Goal: Task Accomplishment & Management: Complete application form

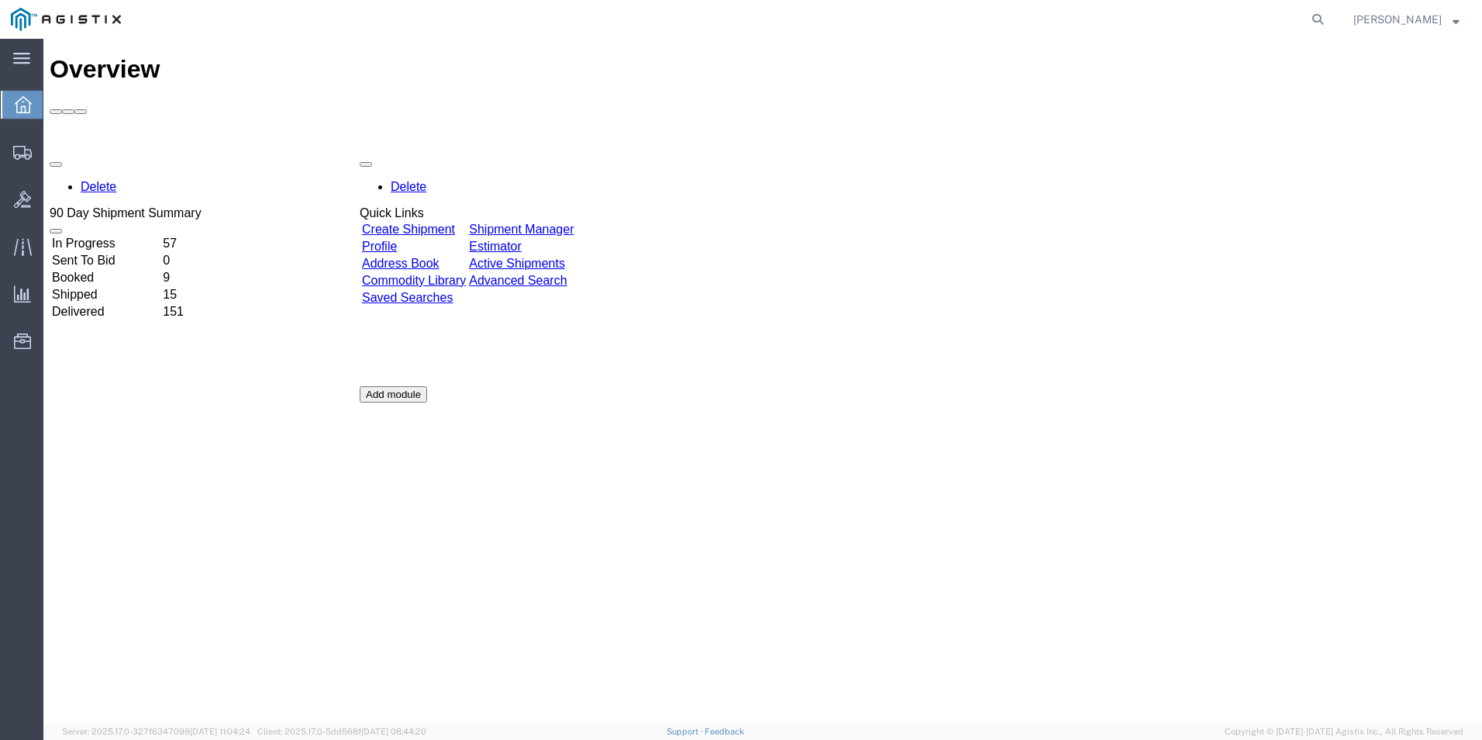
click at [437, 222] on link "Create Shipment" at bounding box center [408, 228] width 93 height 13
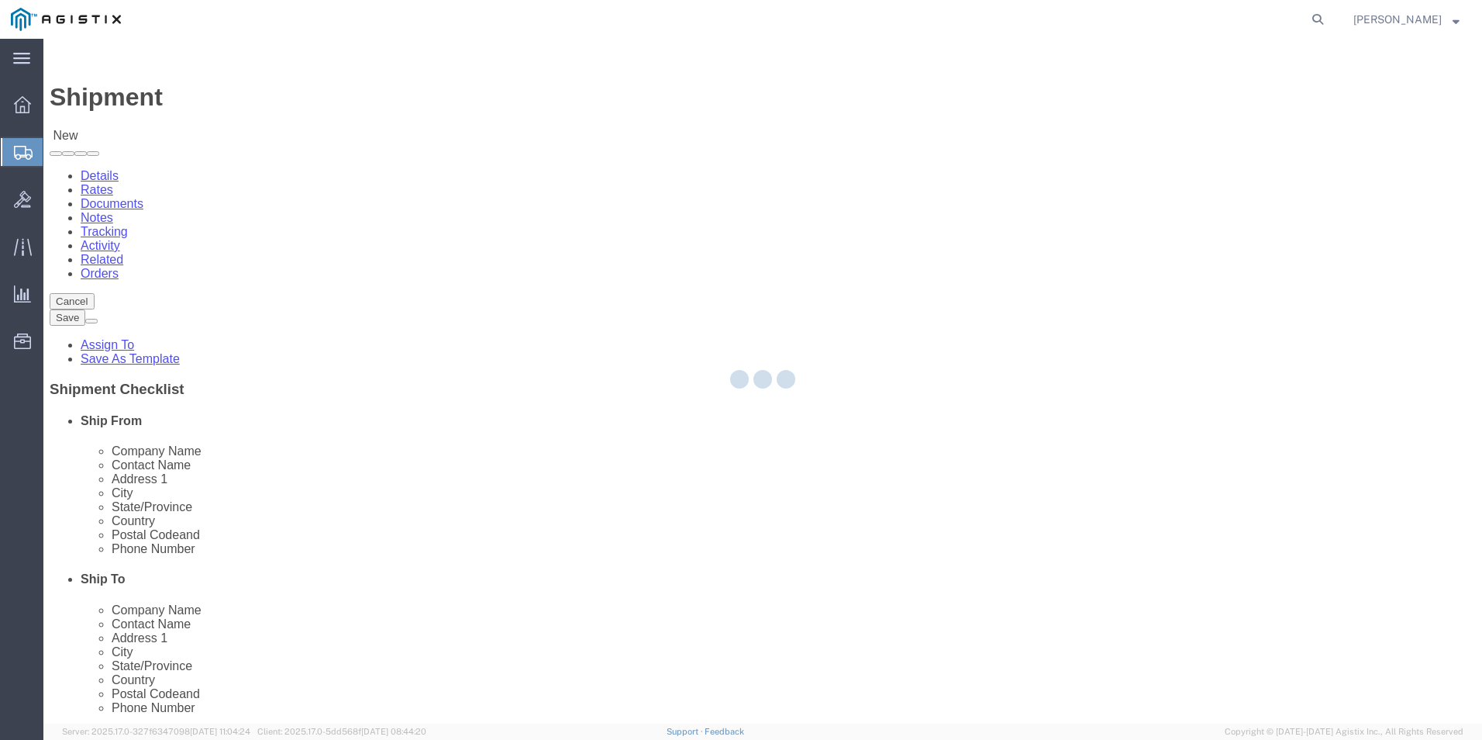
select select
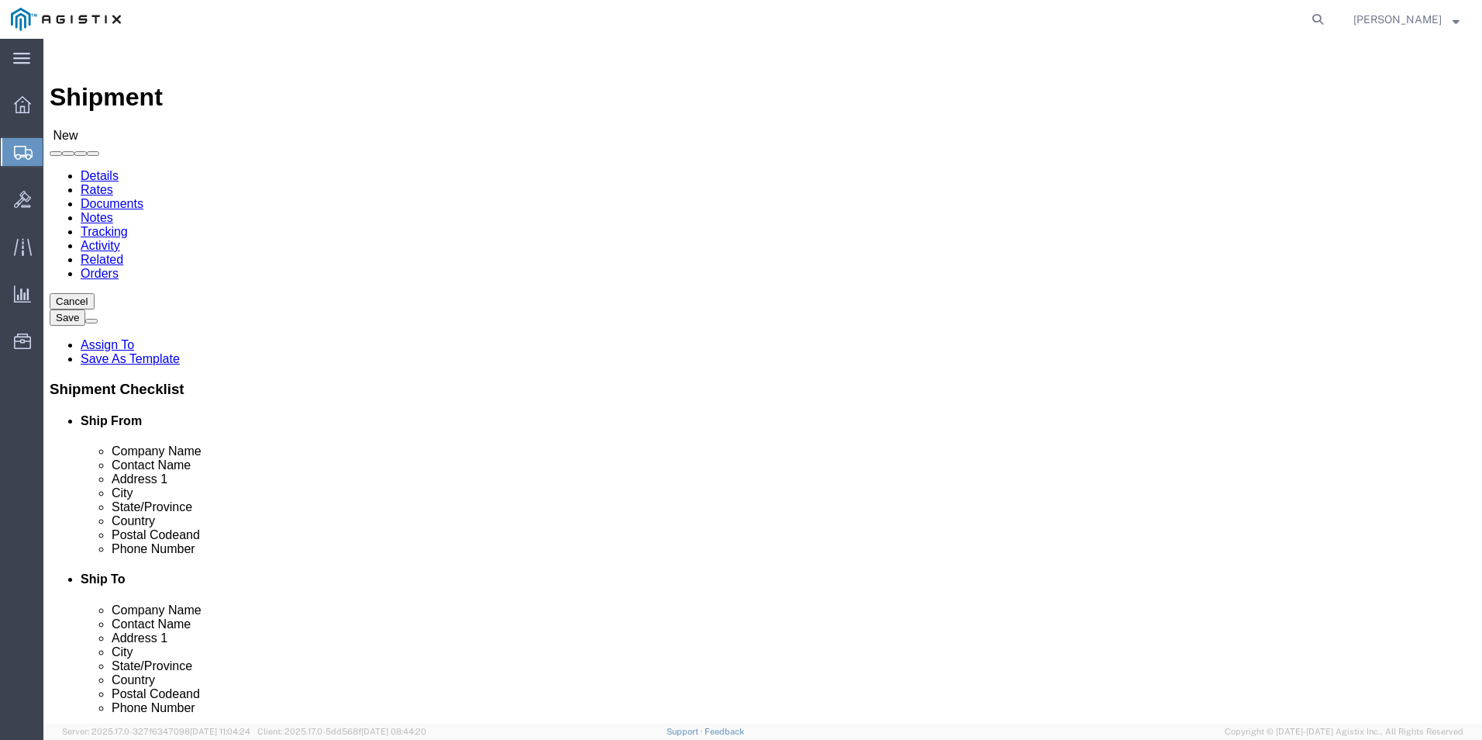
scroll to position [157, 0]
select select "69651"
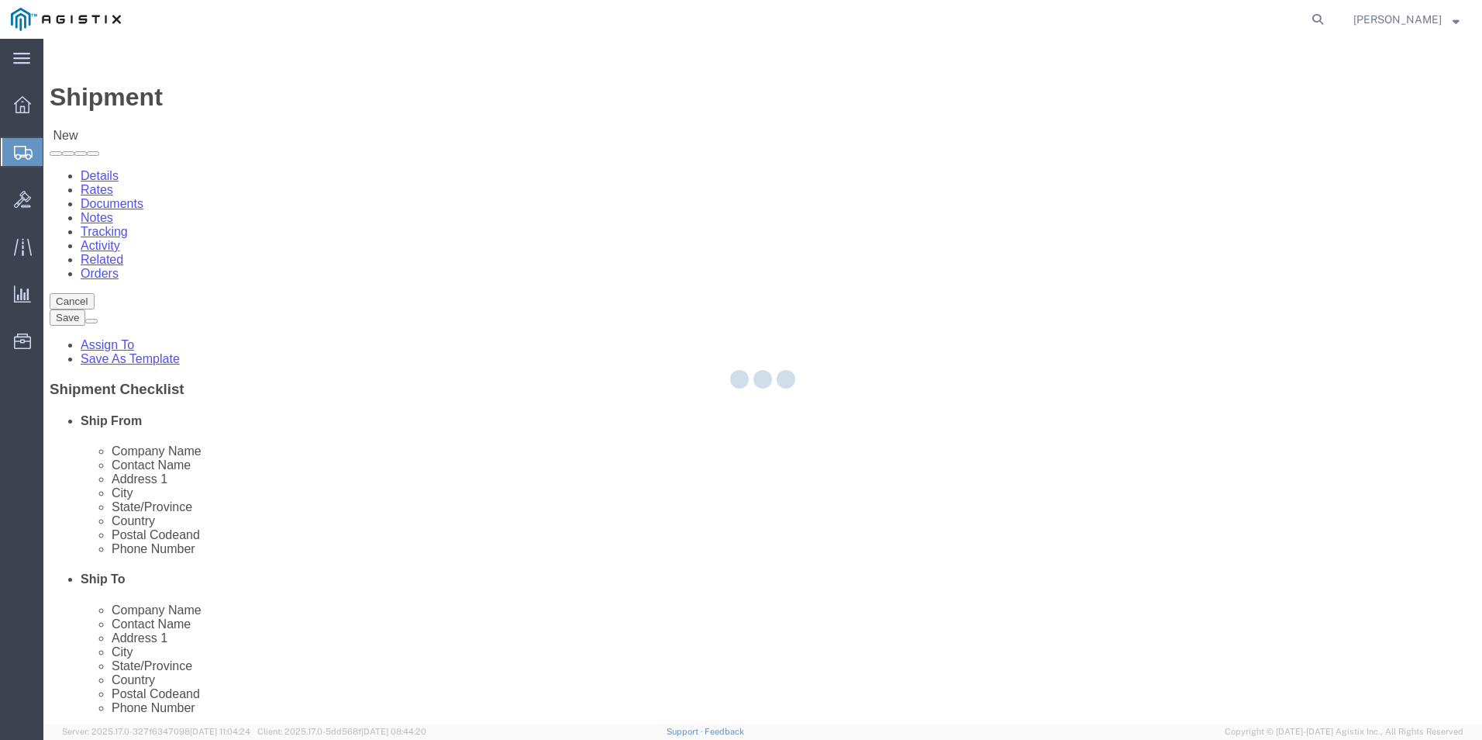
type input "USBICES-X"
type input "831 Follin Lane SE"
type input "Vienna"
type input "22180"
select select "VA"
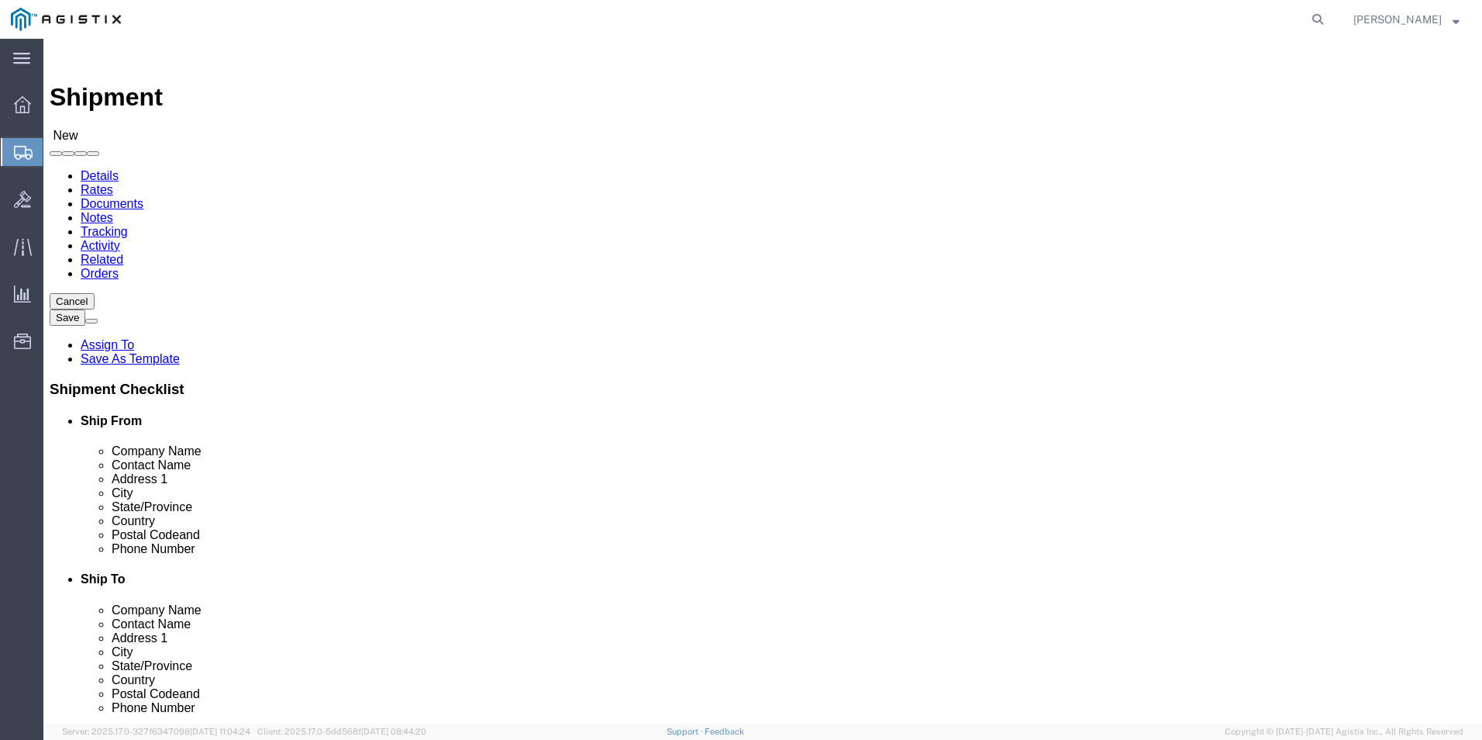
click input "text"
type input "Mitchell Mattocks"
click input "text"
type input "202-821-2270"
click input "text"
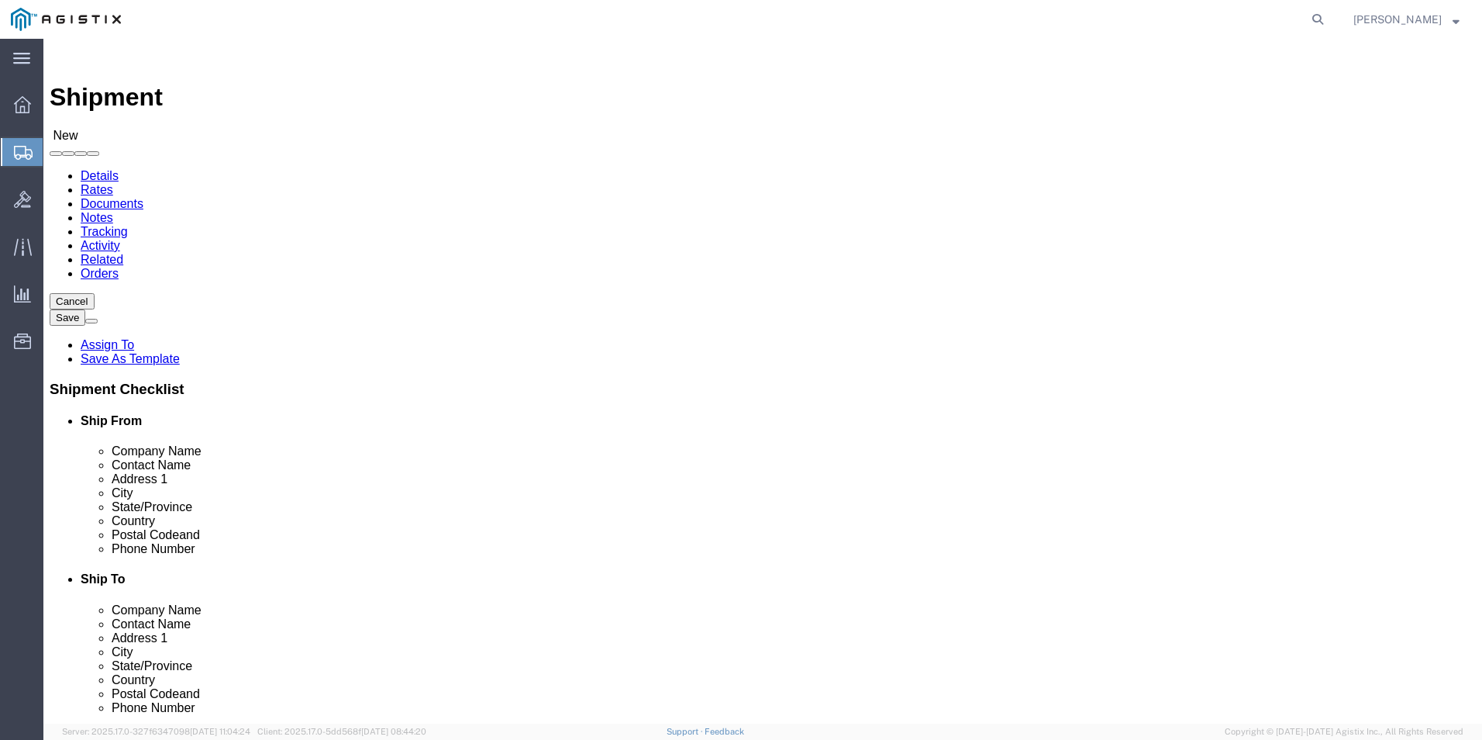
type input "mitchell.mattocks2@gdit.com"
click input "checkbox"
checkbox input "true"
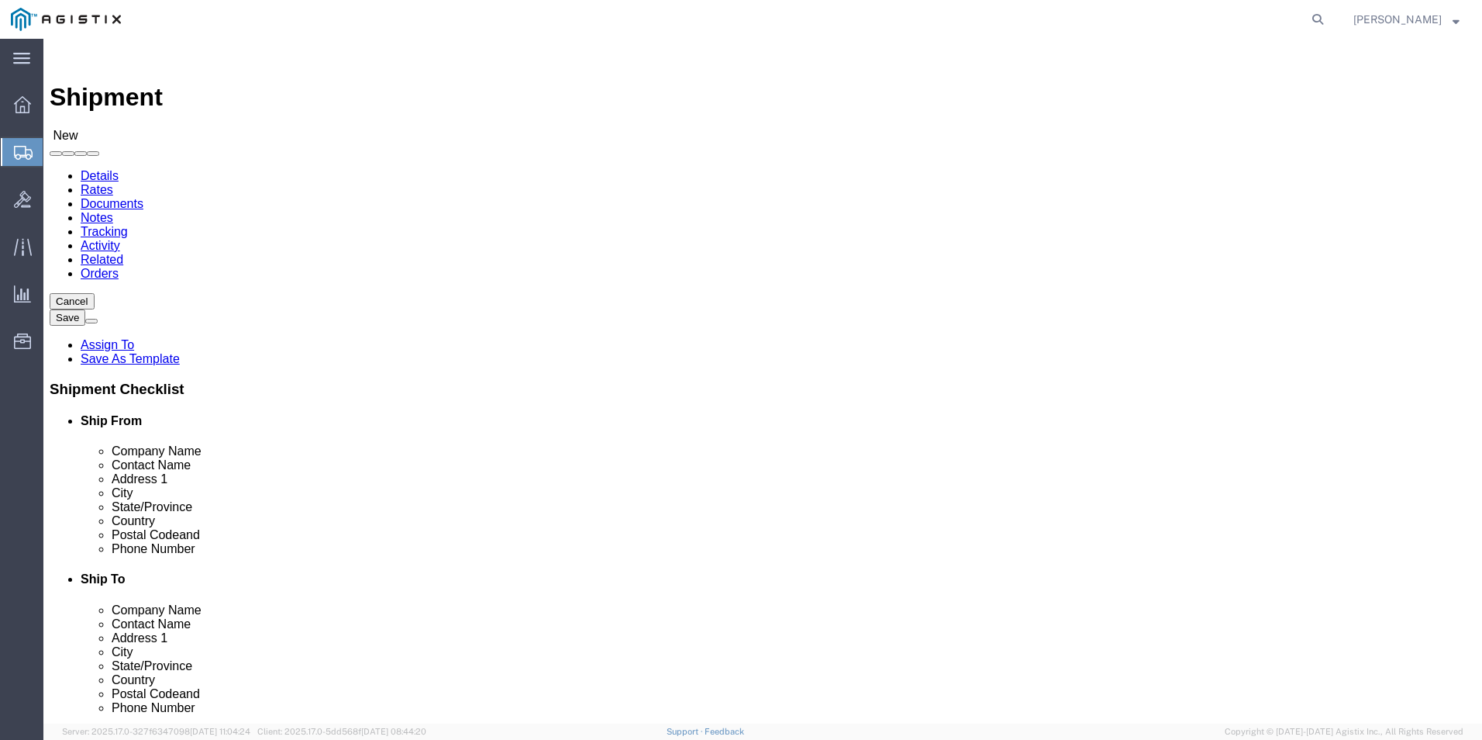
select select "68031"
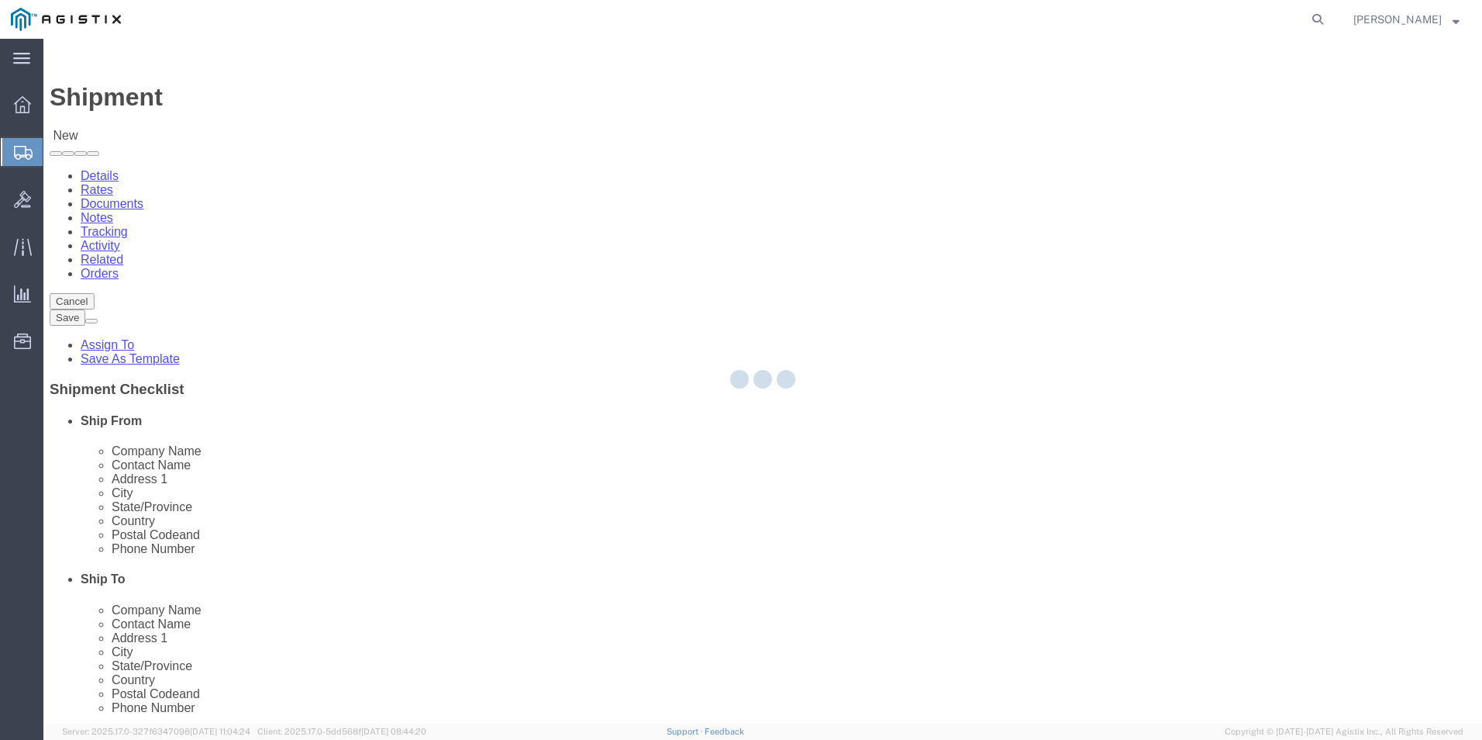
type input "USBICES-X"
type input "185 Southside Industrial Parkway"
type input "Suite A"
type input "Atlanta"
type input "30354"
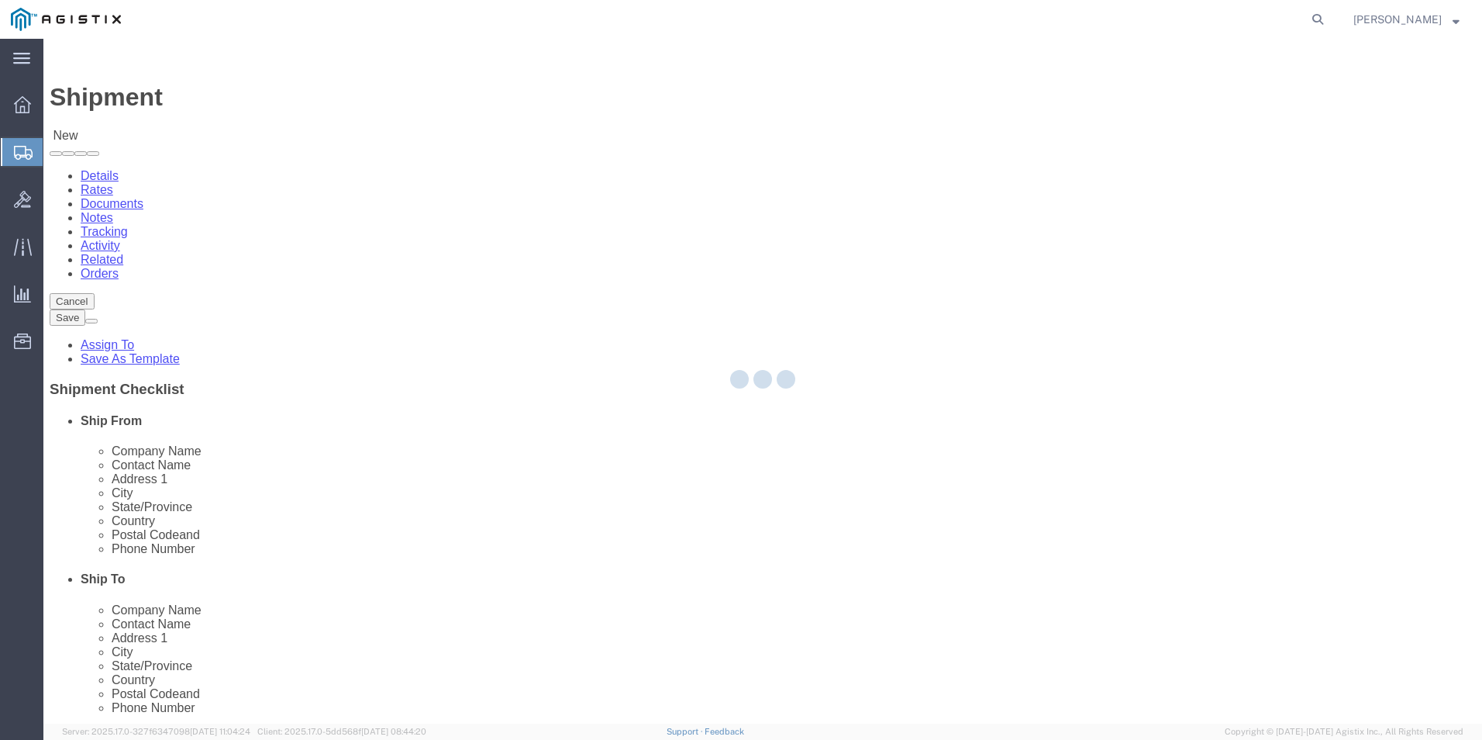
select select "GA"
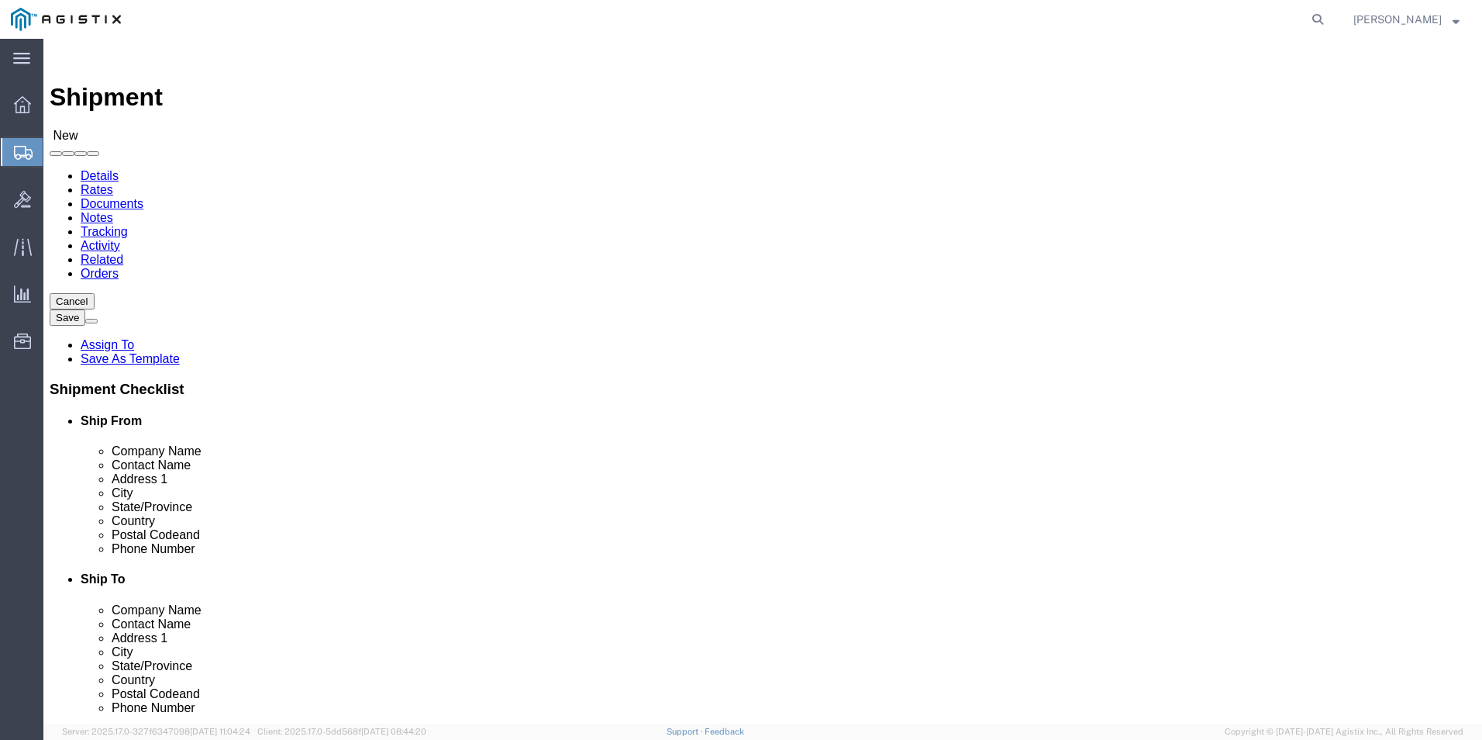
select select "34238"
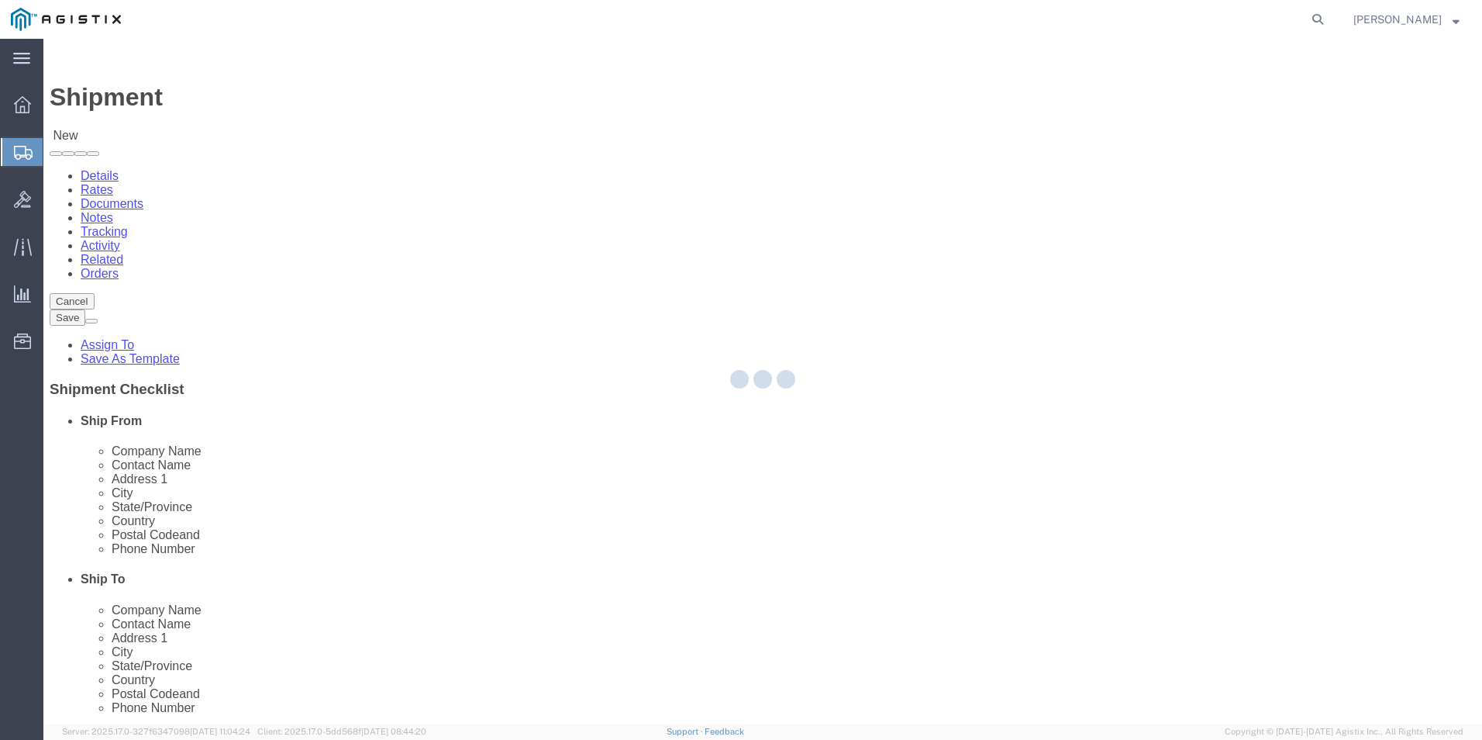
type input "Stuart Packer"
type input "HQ USEUCOM J6/9 BICES, BLDG. 2301 RM. 16"
type input "PATCH BARRACKS, KURMAERKER KASERNE"
type input "Stuttgart"
select select
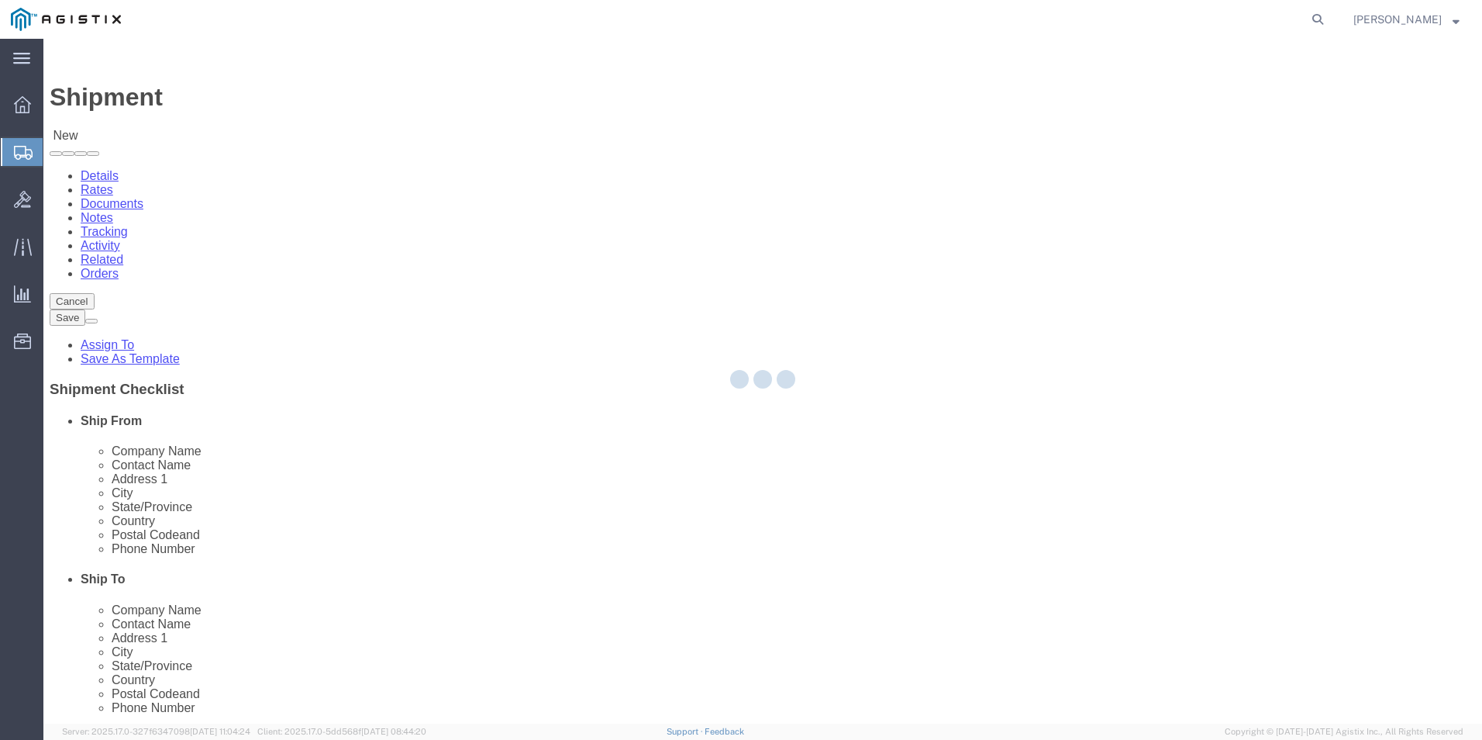
select select "DE"
type input "70569"
type input "+4971170808039/2660"
type input "stuart.packer@gdit.com"
checkbox input "true"
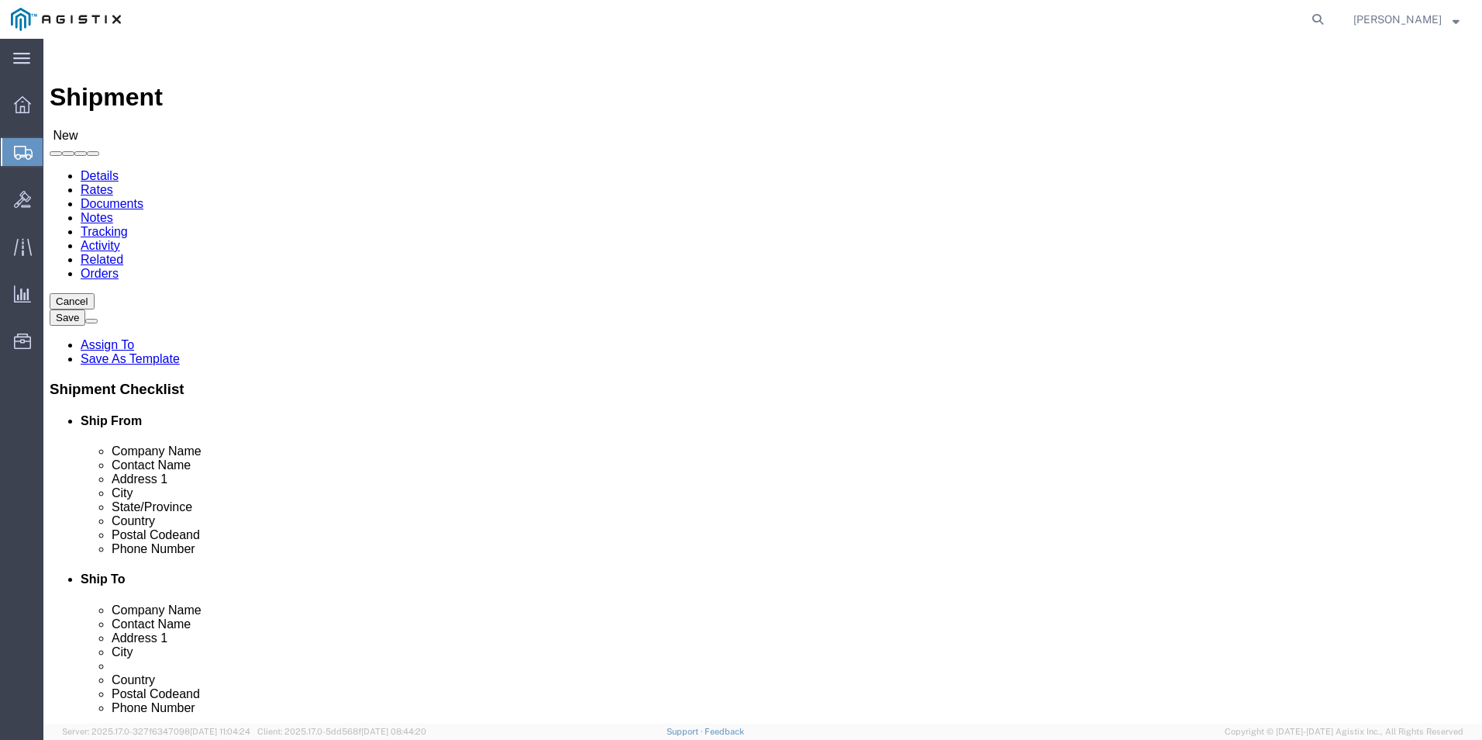
select select "01"
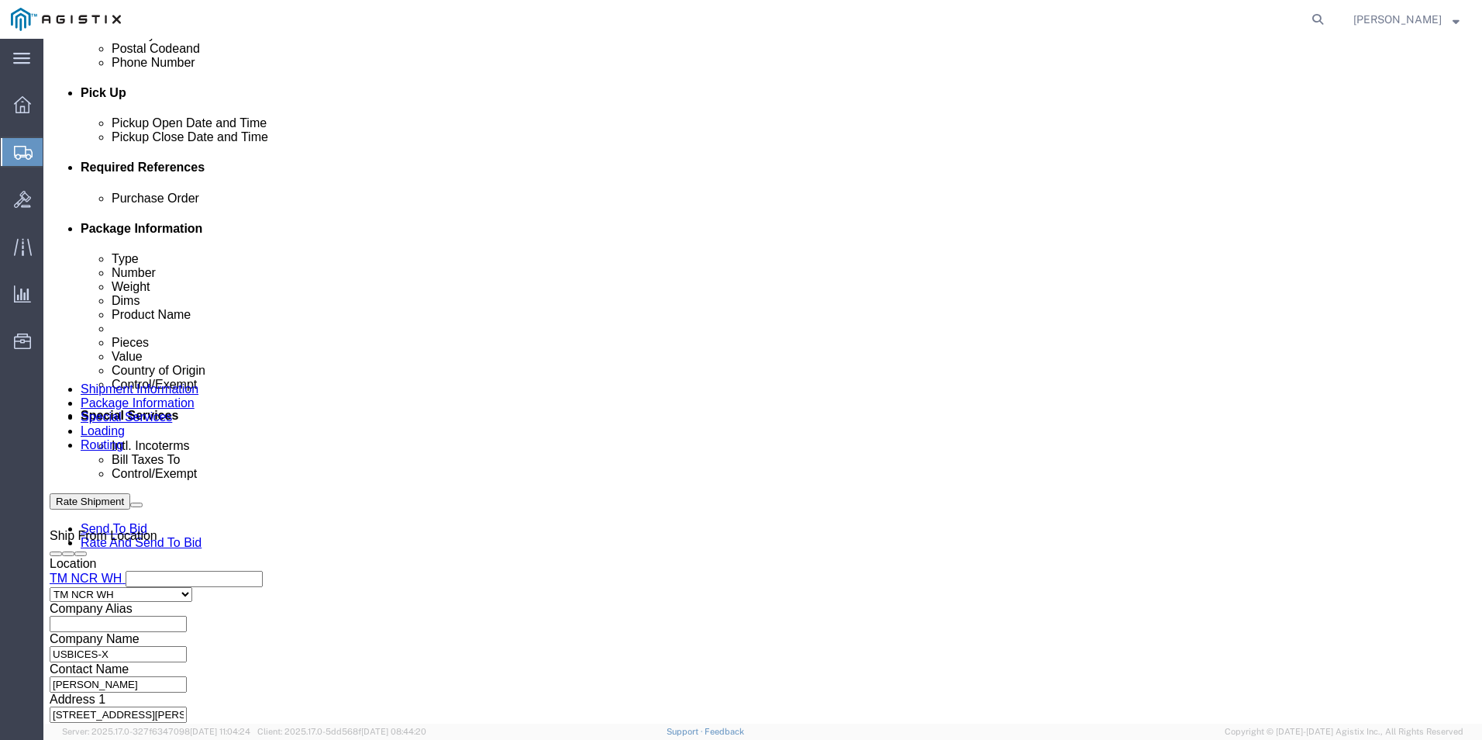
scroll to position [853, 0]
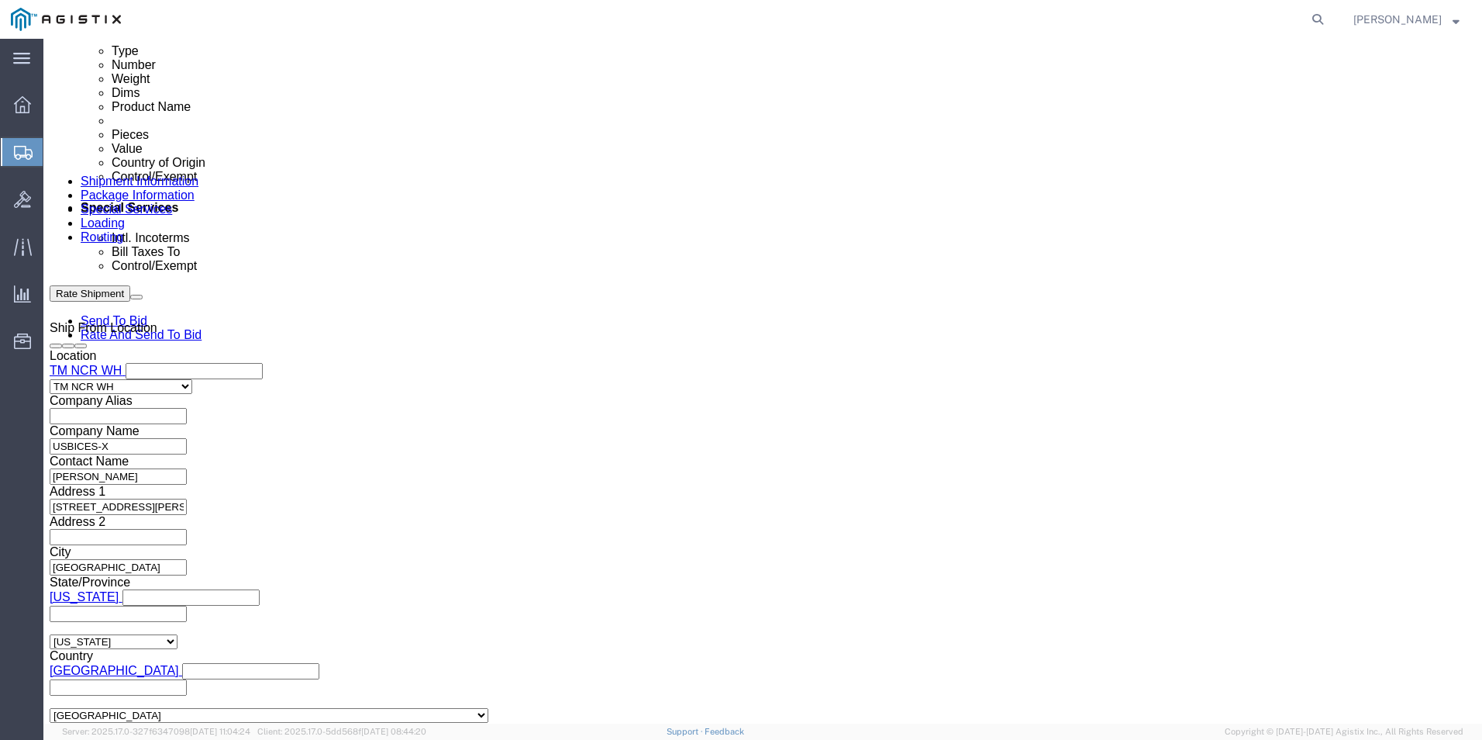
click input "text"
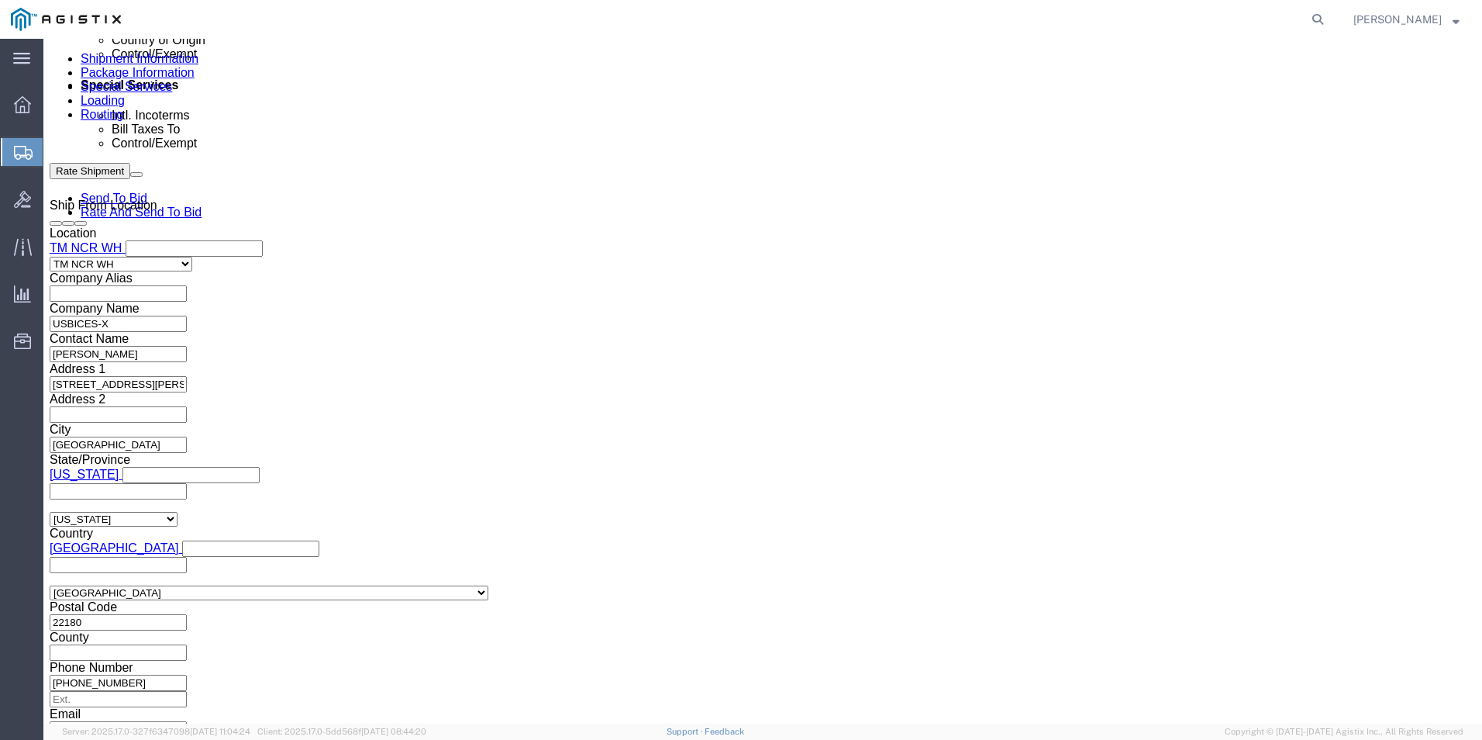
scroll to position [990, 0]
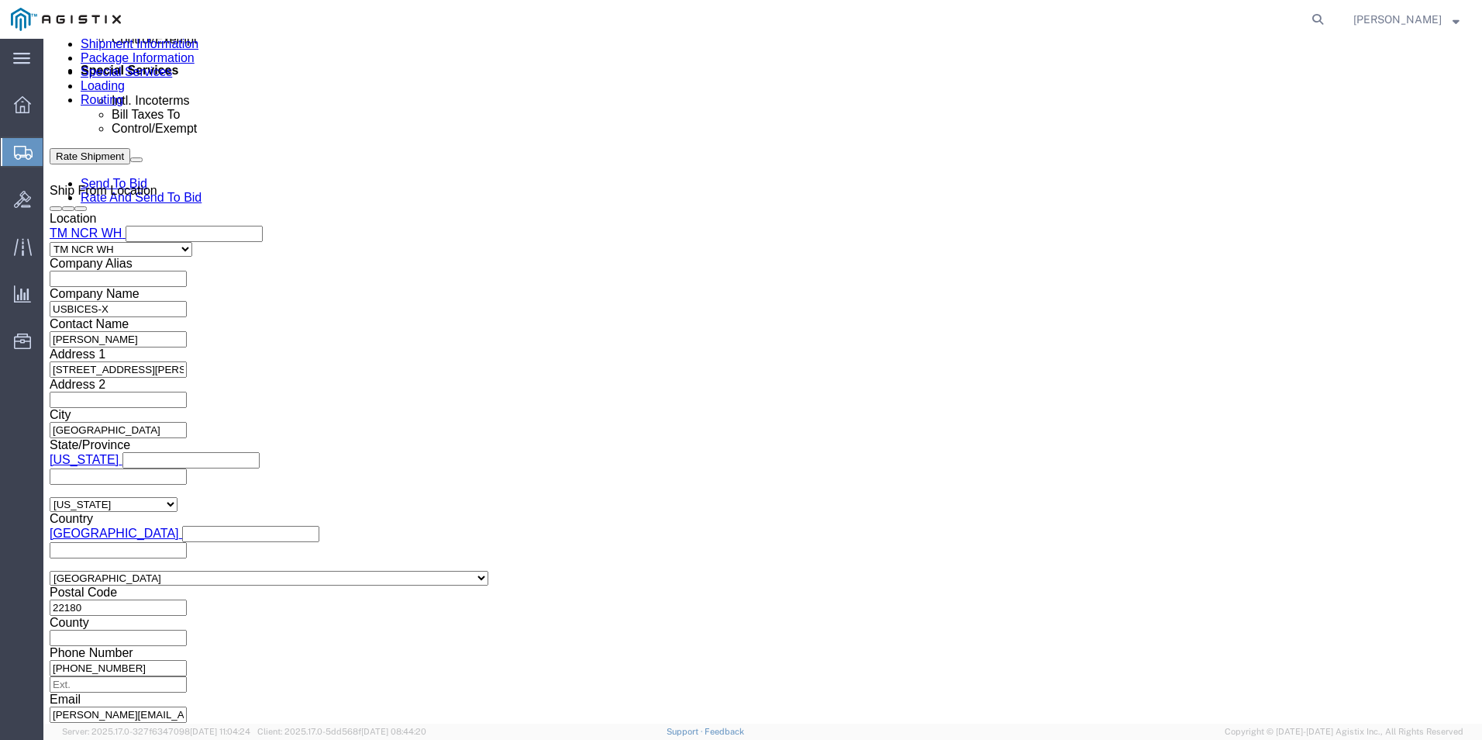
click input "GDIT-"
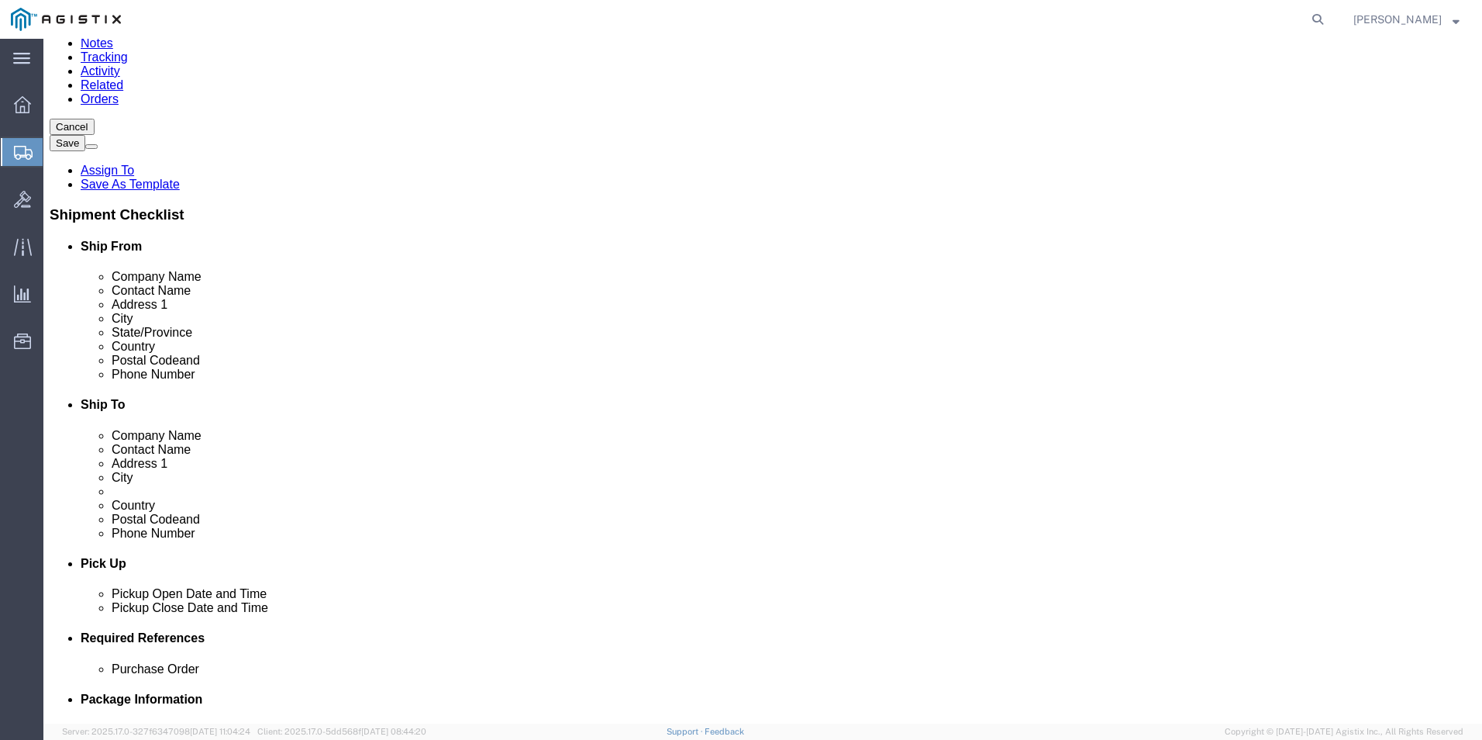
scroll to position [0, 0]
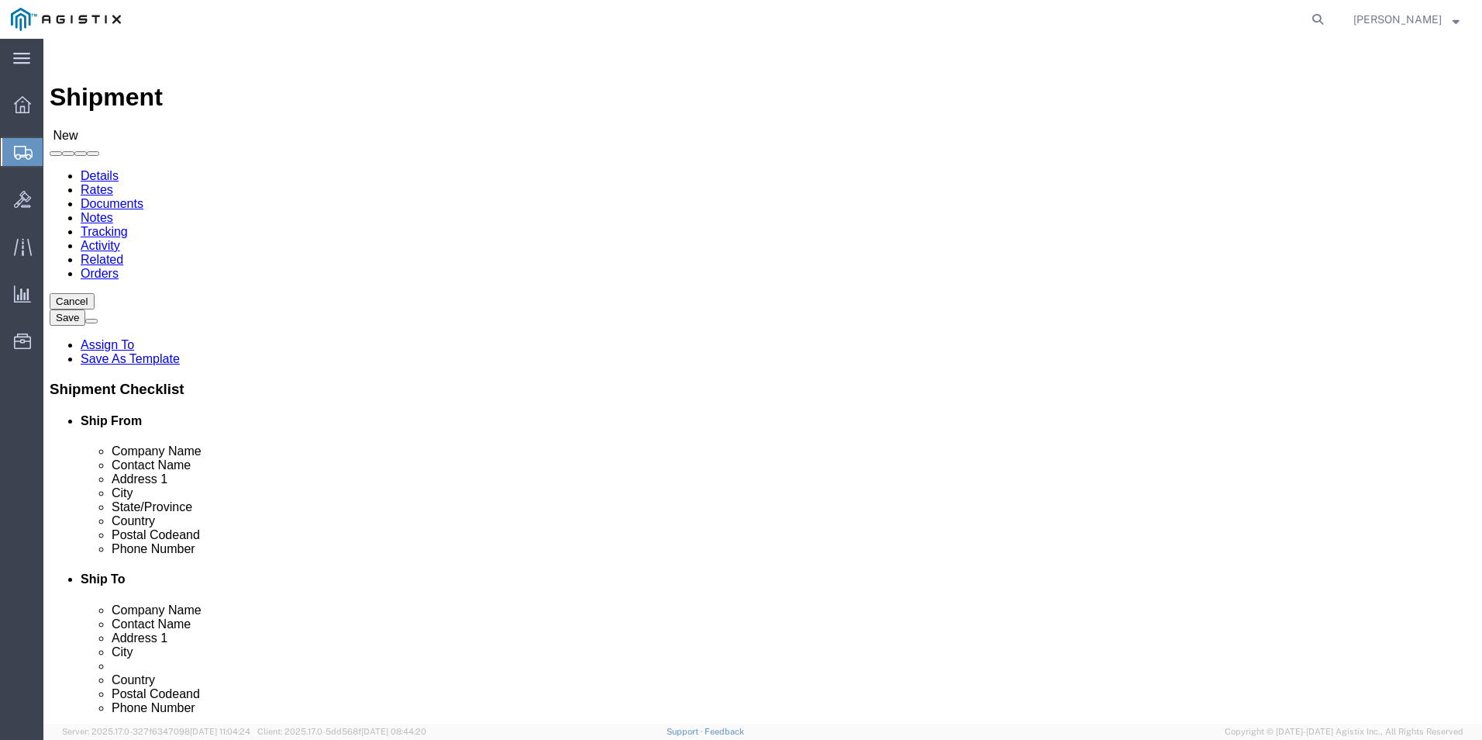
type input "GDIT-51946"
click icon
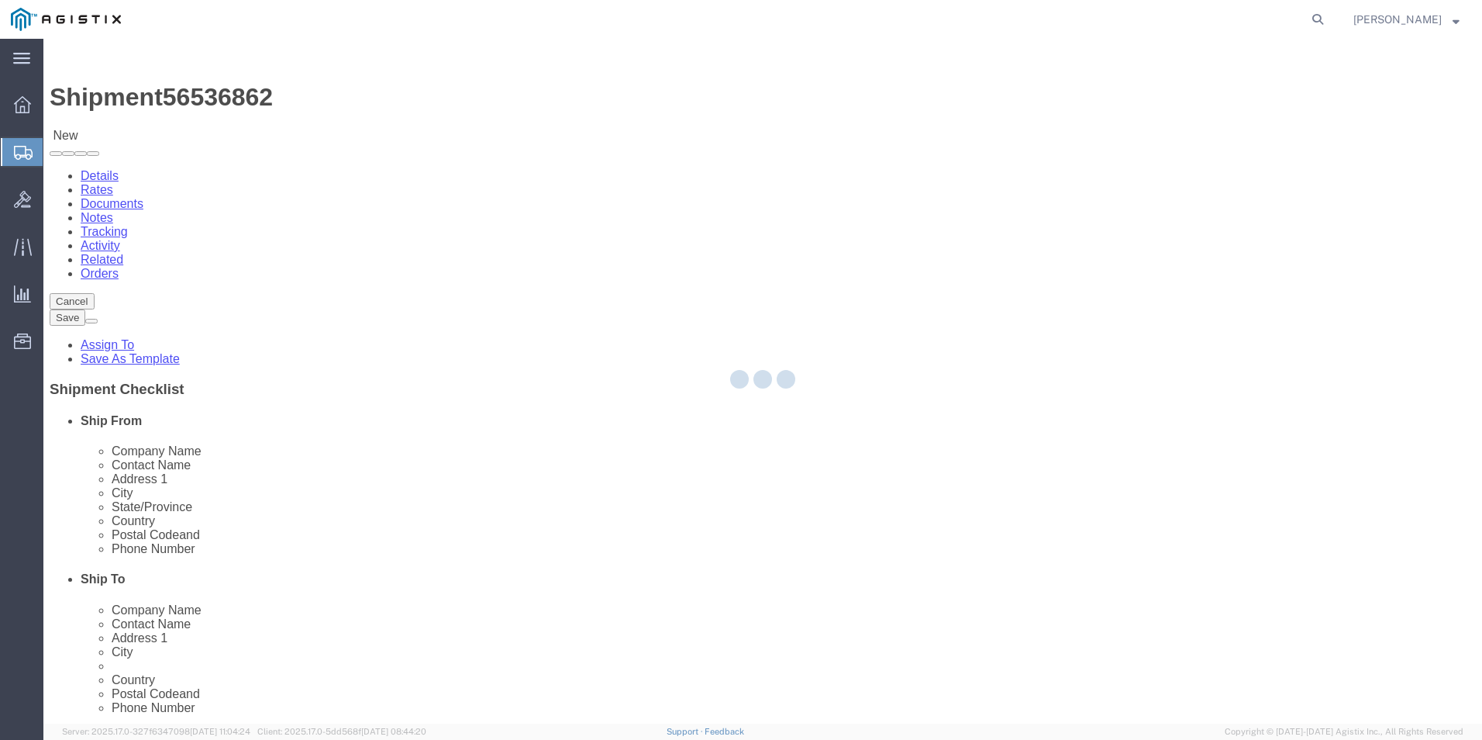
select select "69651"
select select "34238"
select select "CBOX"
